Goal: Task Accomplishment & Management: Manage account settings

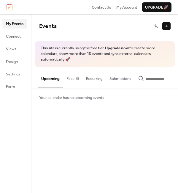
click at [165, 27] on button at bounding box center [167, 26] width 8 height 8
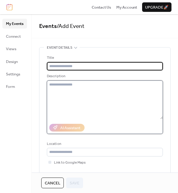
click at [57, 84] on textarea at bounding box center [105, 100] width 116 height 39
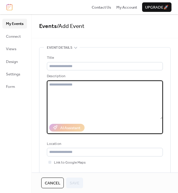
paste textarea "**********"
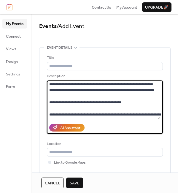
scroll to position [994, 0]
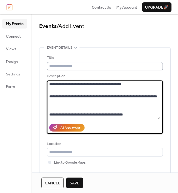
type textarea "**********"
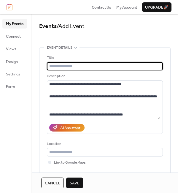
click at [63, 69] on input "text" at bounding box center [105, 66] width 116 height 8
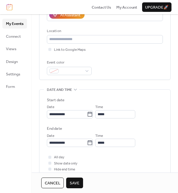
scroll to position [188, 0]
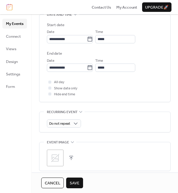
type input "**********"
click at [59, 157] on icon at bounding box center [56, 158] width 10 height 10
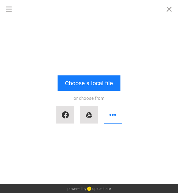
scroll to position [982, 0]
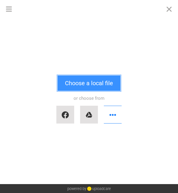
click at [99, 83] on button "Choose a local file" at bounding box center [89, 83] width 63 height 15
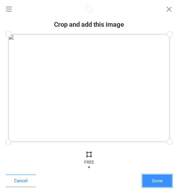
click at [159, 181] on button "Done" at bounding box center [158, 181] width 30 height 12
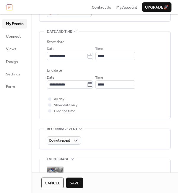
scroll to position [195, 0]
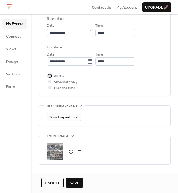
click at [51, 77] on div at bounding box center [50, 76] width 6 height 6
click at [76, 181] on span "Save" at bounding box center [75, 184] width 10 height 6
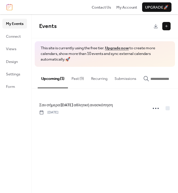
click at [84, 80] on button "Past (9)" at bounding box center [78, 77] width 20 height 21
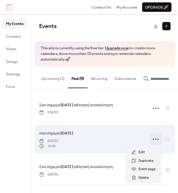
click at [153, 140] on circle at bounding box center [153, 139] width 1 height 1
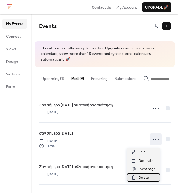
click at [143, 176] on span "Delete" at bounding box center [144, 178] width 10 height 6
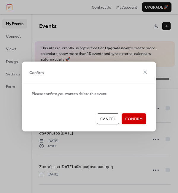
click at [140, 123] on button "Confirm" at bounding box center [134, 119] width 25 height 11
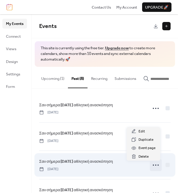
click at [158, 166] on circle at bounding box center [158, 165] width 1 height 1
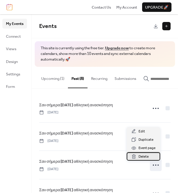
click at [152, 157] on div "Delete" at bounding box center [144, 157] width 34 height 8
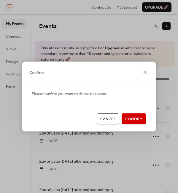
click at [137, 117] on span "Confirm" at bounding box center [135, 119] width 18 height 6
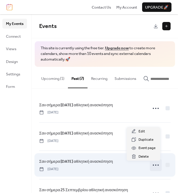
click at [152, 165] on icon at bounding box center [156, 166] width 10 height 10
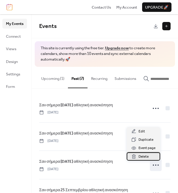
click at [152, 157] on div "Delete" at bounding box center [144, 157] width 34 height 8
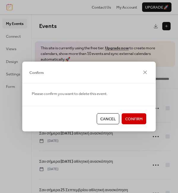
click at [137, 119] on span "Confirm" at bounding box center [135, 119] width 18 height 6
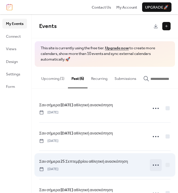
click at [156, 166] on circle at bounding box center [156, 165] width 1 height 1
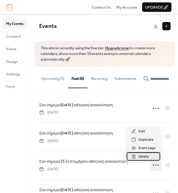
click at [151, 154] on div "Delete" at bounding box center [144, 157] width 34 height 8
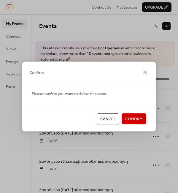
click at [139, 123] on button "Confirm" at bounding box center [134, 119] width 25 height 11
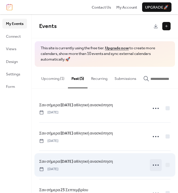
click at [152, 165] on icon at bounding box center [156, 166] width 10 height 10
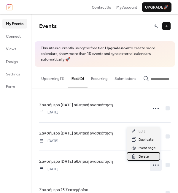
click at [150, 157] on div "Delete" at bounding box center [144, 157] width 34 height 8
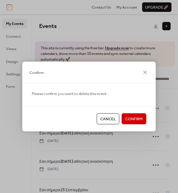
click at [139, 119] on span "Confirm" at bounding box center [135, 119] width 18 height 6
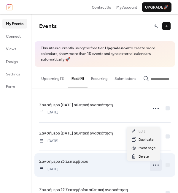
click at [155, 168] on icon at bounding box center [156, 166] width 10 height 10
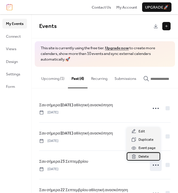
click at [152, 157] on div "Delete" at bounding box center [144, 157] width 34 height 8
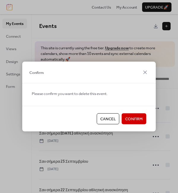
click at [137, 116] on span "Confirm" at bounding box center [135, 119] width 18 height 6
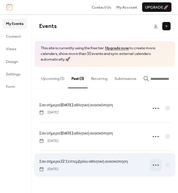
click at [154, 165] on icon at bounding box center [156, 166] width 10 height 10
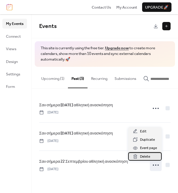
click at [153, 157] on div "Delete" at bounding box center [145, 157] width 34 height 8
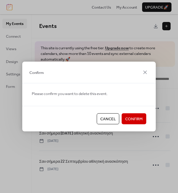
click at [136, 116] on span "Confirm" at bounding box center [135, 119] width 18 height 6
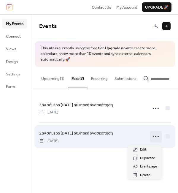
click at [154, 137] on circle at bounding box center [153, 136] width 1 height 1
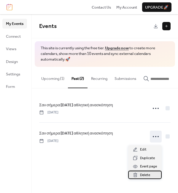
click at [149, 172] on span "Delete" at bounding box center [145, 175] width 10 height 6
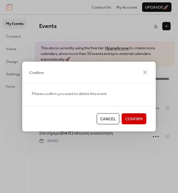
click at [139, 123] on button "Confirm" at bounding box center [134, 119] width 25 height 11
